Goal: Check status: Check status

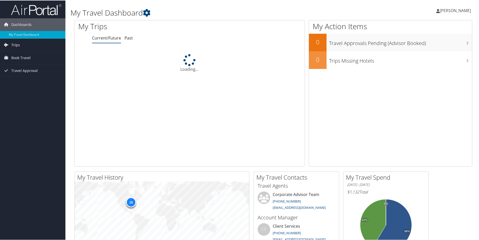
click at [24, 44] on link "Trips" at bounding box center [32, 44] width 65 height 13
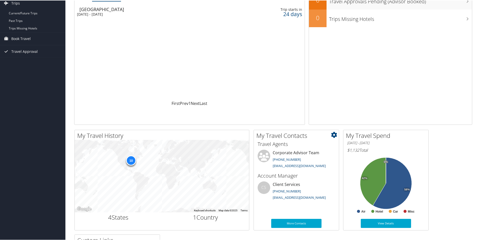
scroll to position [126, 0]
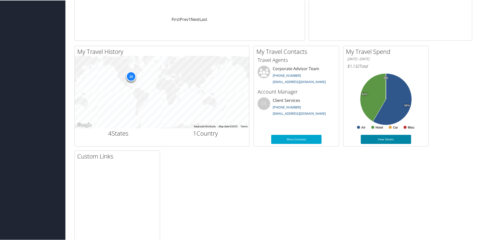
click at [390, 135] on link "View Details" at bounding box center [386, 138] width 50 height 9
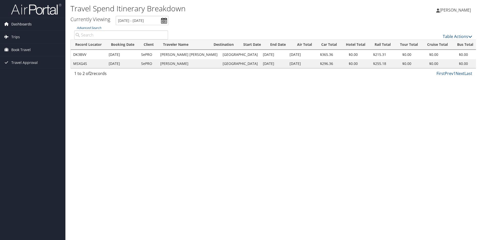
click at [24, 23] on span "Dashboards" at bounding box center [21, 24] width 20 height 13
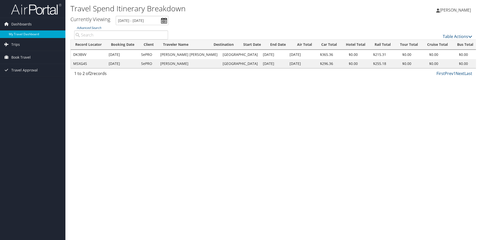
click at [29, 33] on link "My Travel Dashboard" at bounding box center [32, 34] width 65 height 8
